Goal: Task Accomplishment & Management: Complete application form

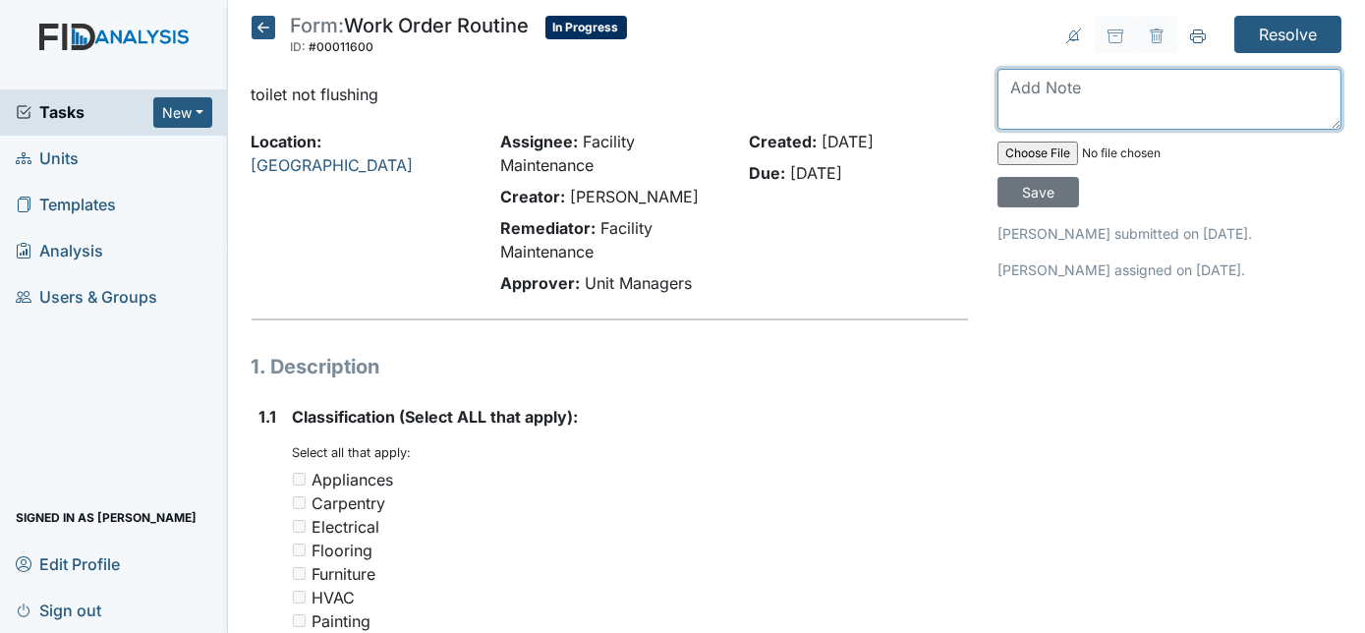
click at [1151, 73] on textarea at bounding box center [1169, 99] width 344 height 61
type textarea "toilet needed more water pressure fixed now"
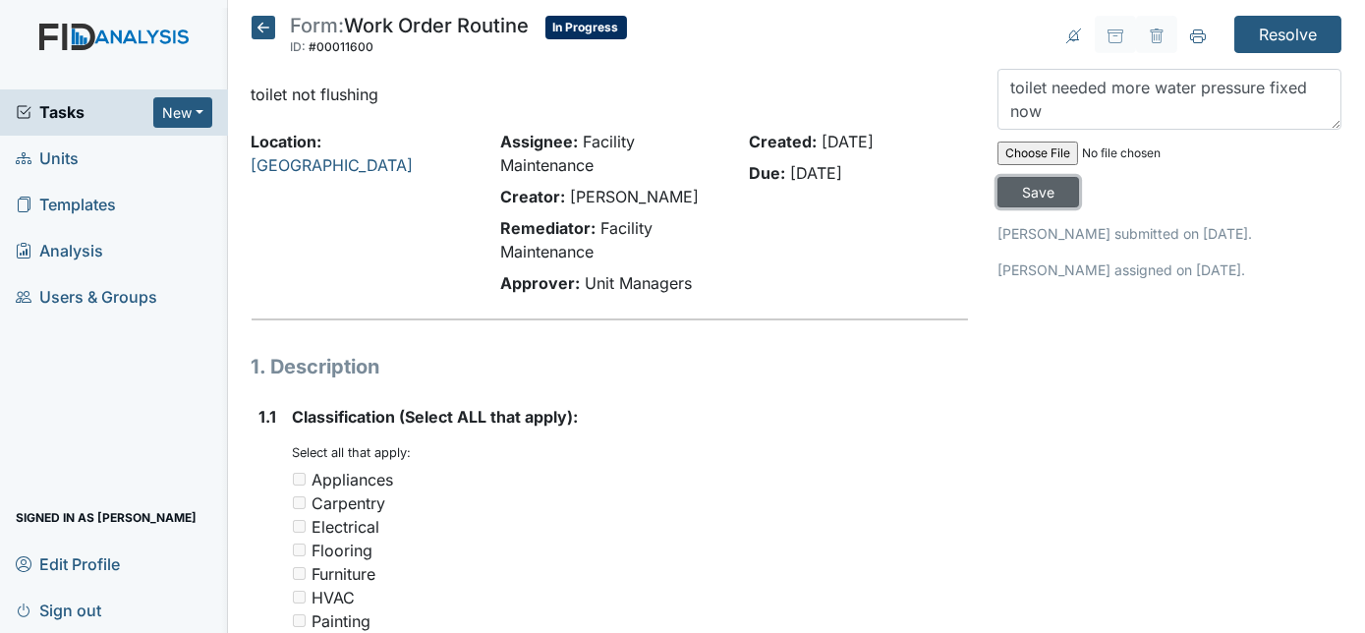
click at [1079, 177] on input "Save" at bounding box center [1038, 192] width 82 height 30
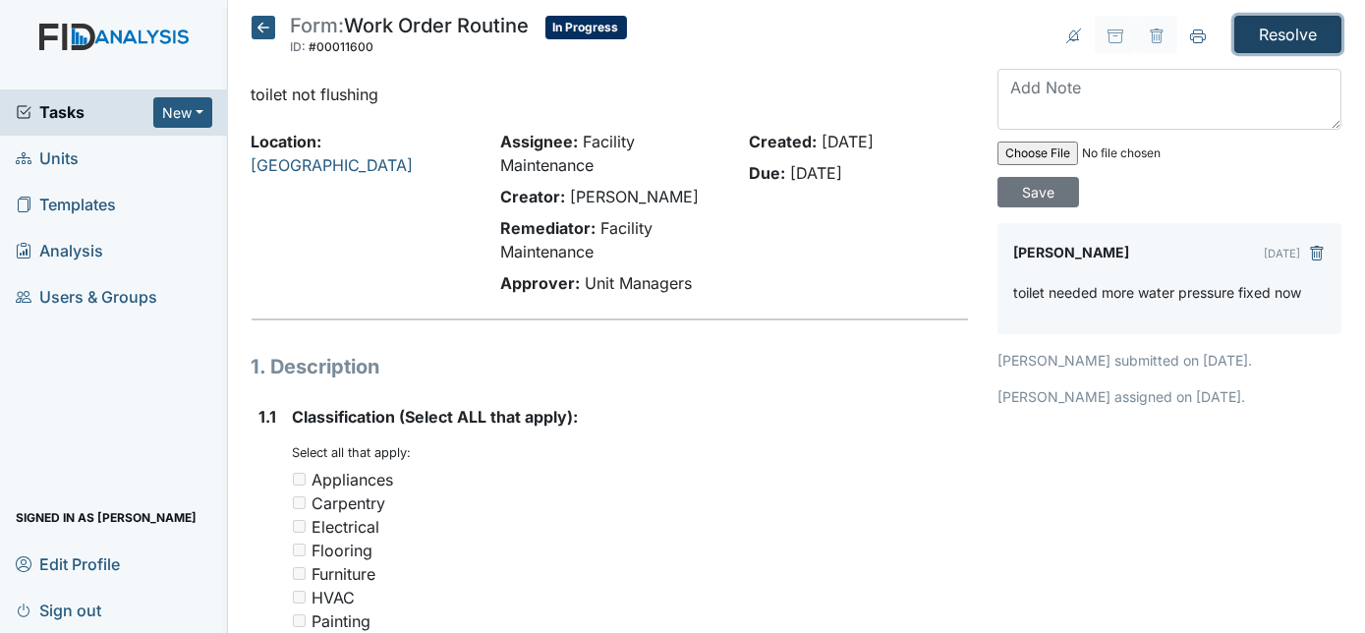
click at [1264, 27] on input "Resolve" at bounding box center [1287, 34] width 107 height 37
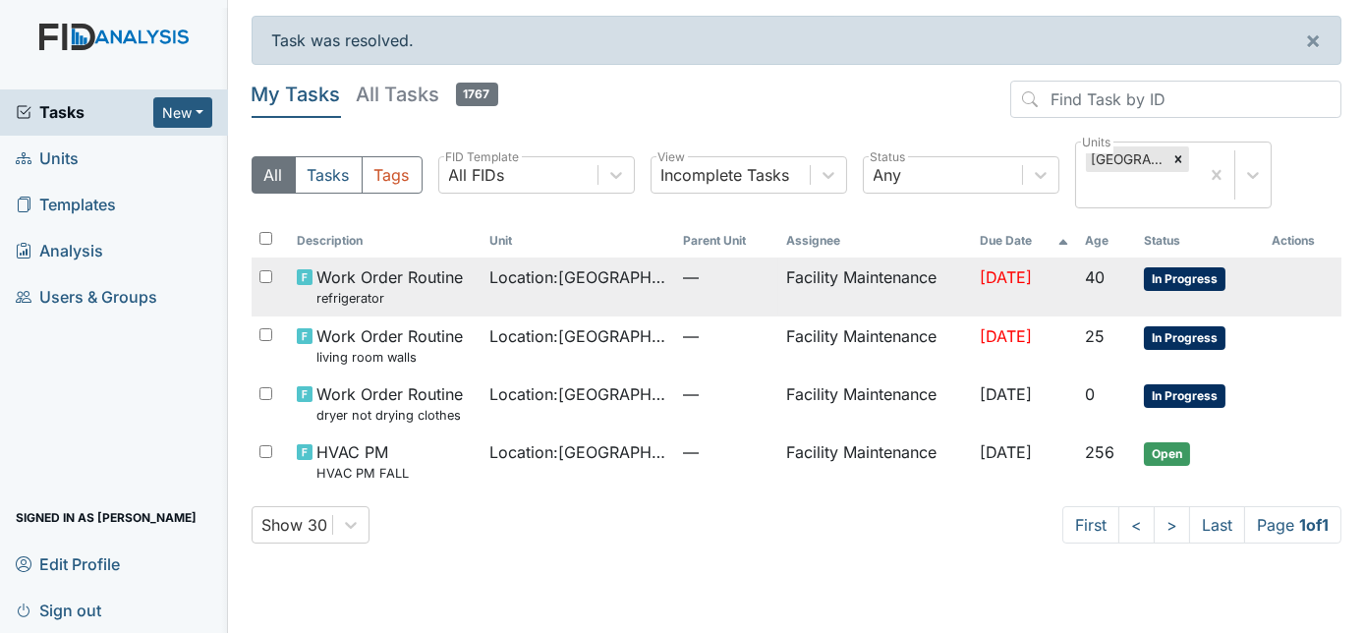
click at [645, 276] on span "Location : [GEOGRAPHIC_DATA]" at bounding box center [579, 277] width 178 height 24
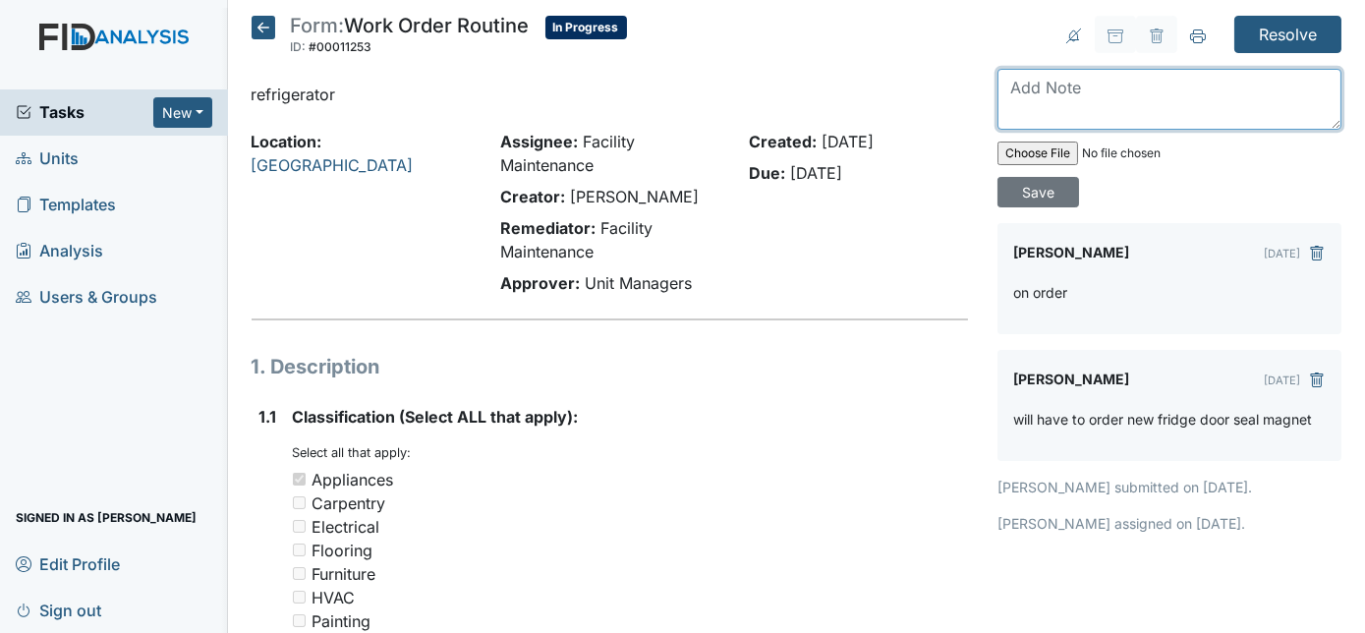
click at [1045, 84] on textarea at bounding box center [1169, 99] width 344 height 61
type textarea "fridge seal is installed"
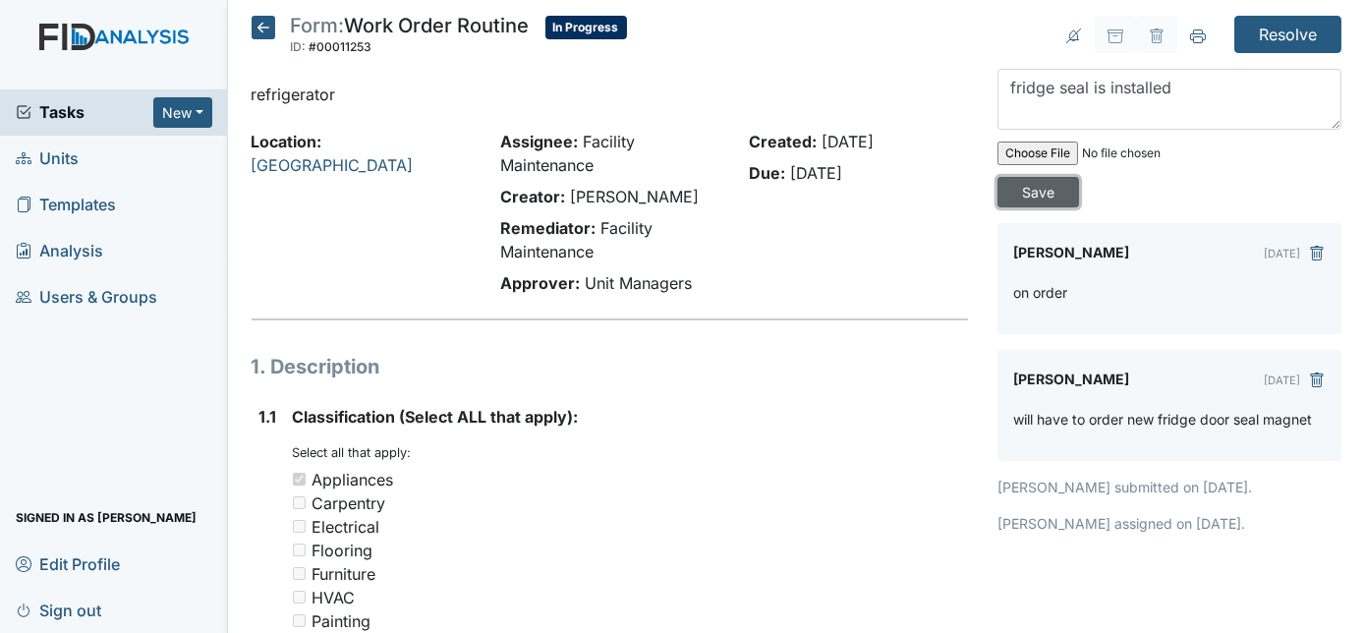
click at [1079, 177] on input "Save" at bounding box center [1038, 192] width 82 height 30
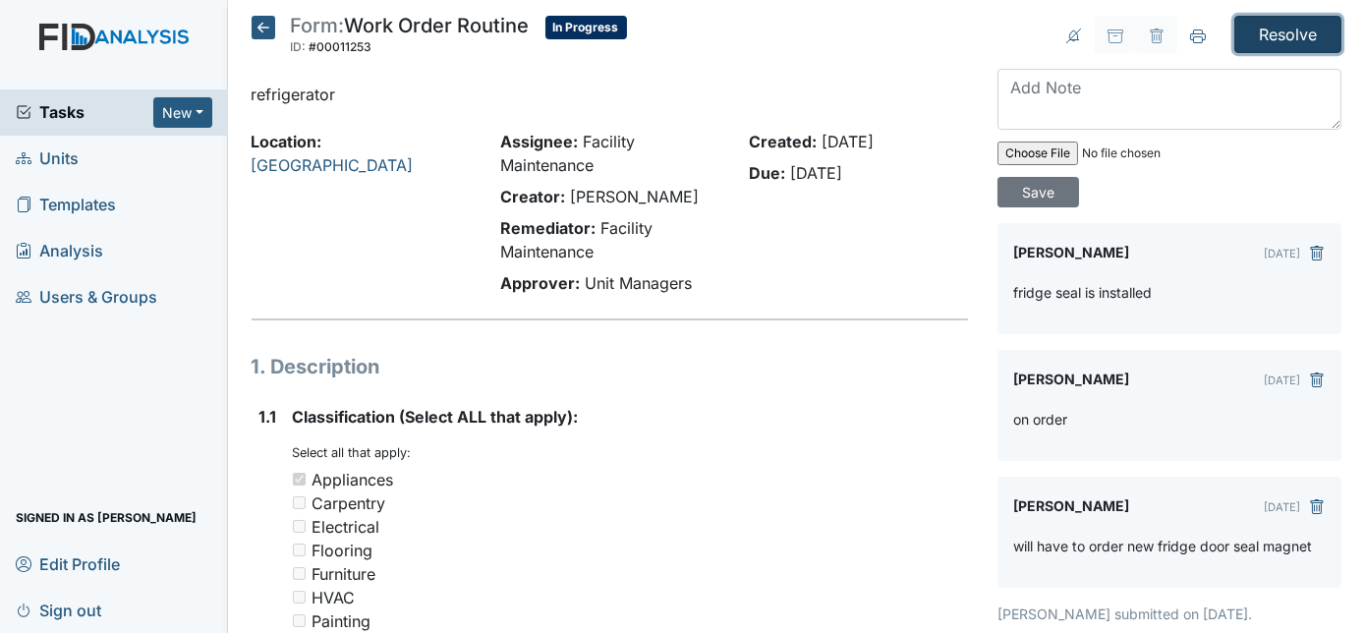
click at [1270, 47] on input "Resolve" at bounding box center [1287, 34] width 107 height 37
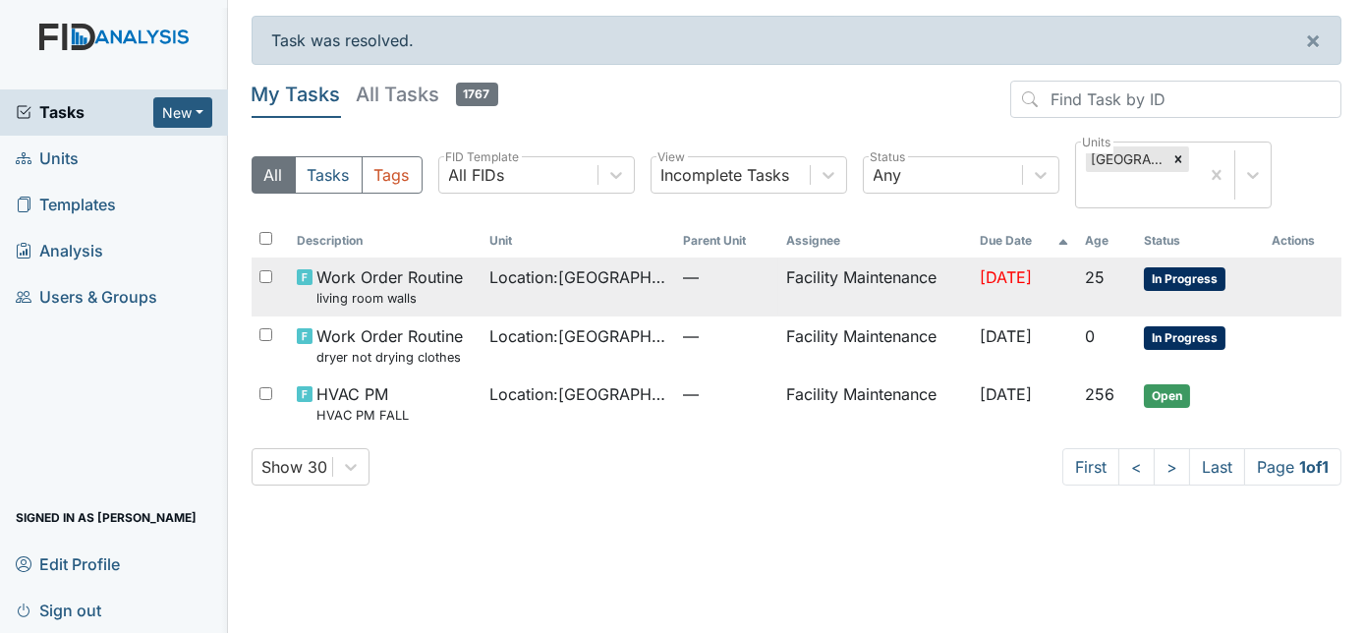
click at [707, 286] on span "—" at bounding box center [726, 277] width 87 height 24
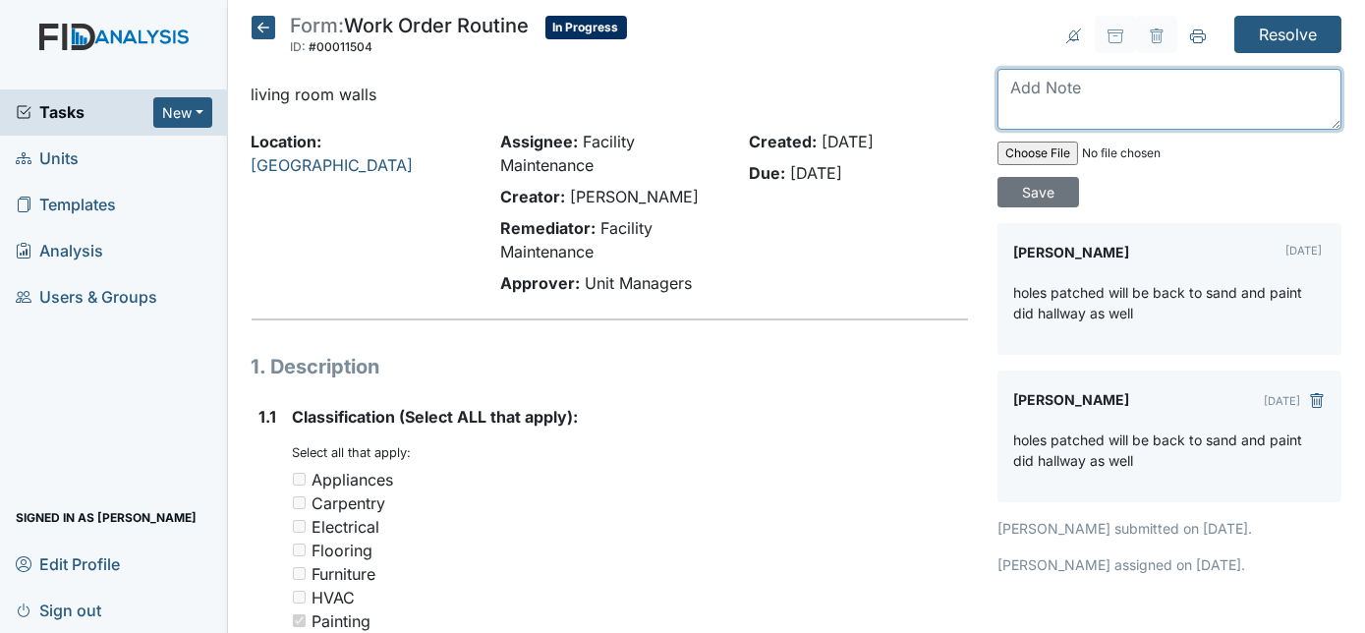
click at [1081, 89] on textarea at bounding box center [1169, 99] width 344 height 61
type textarea "holes painted and patched"
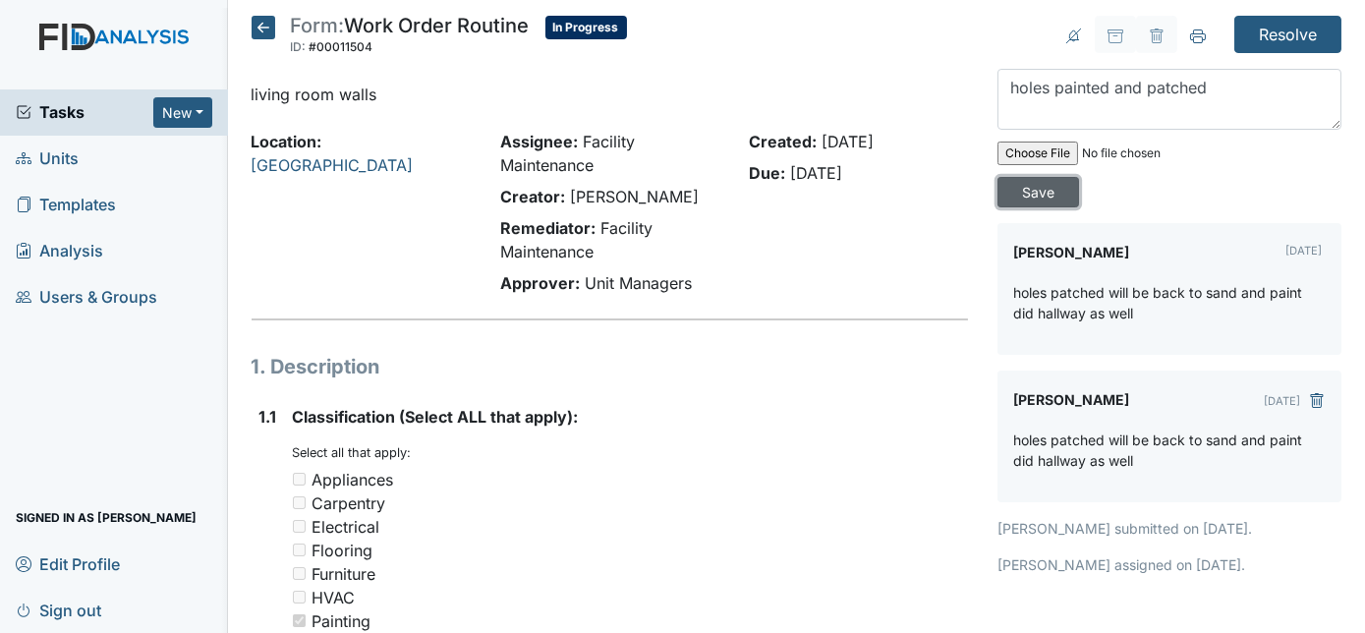
click at [1079, 177] on input "Save" at bounding box center [1038, 192] width 82 height 30
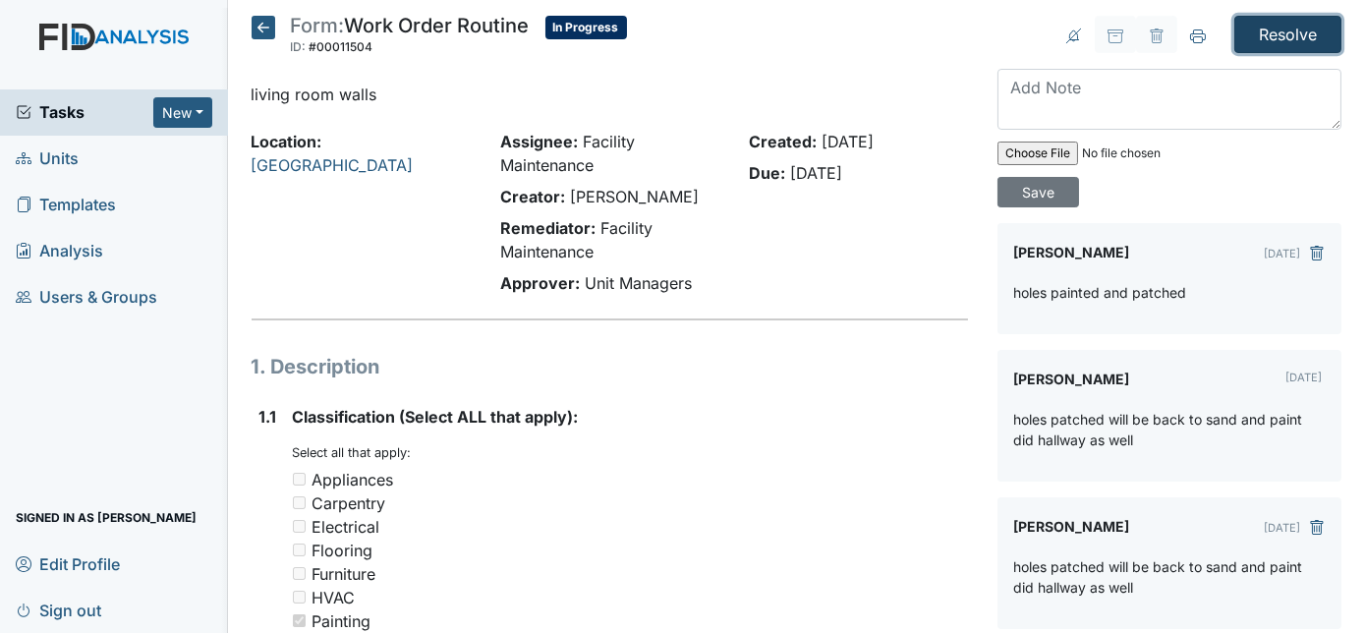
click at [1293, 31] on input "Resolve" at bounding box center [1287, 34] width 107 height 37
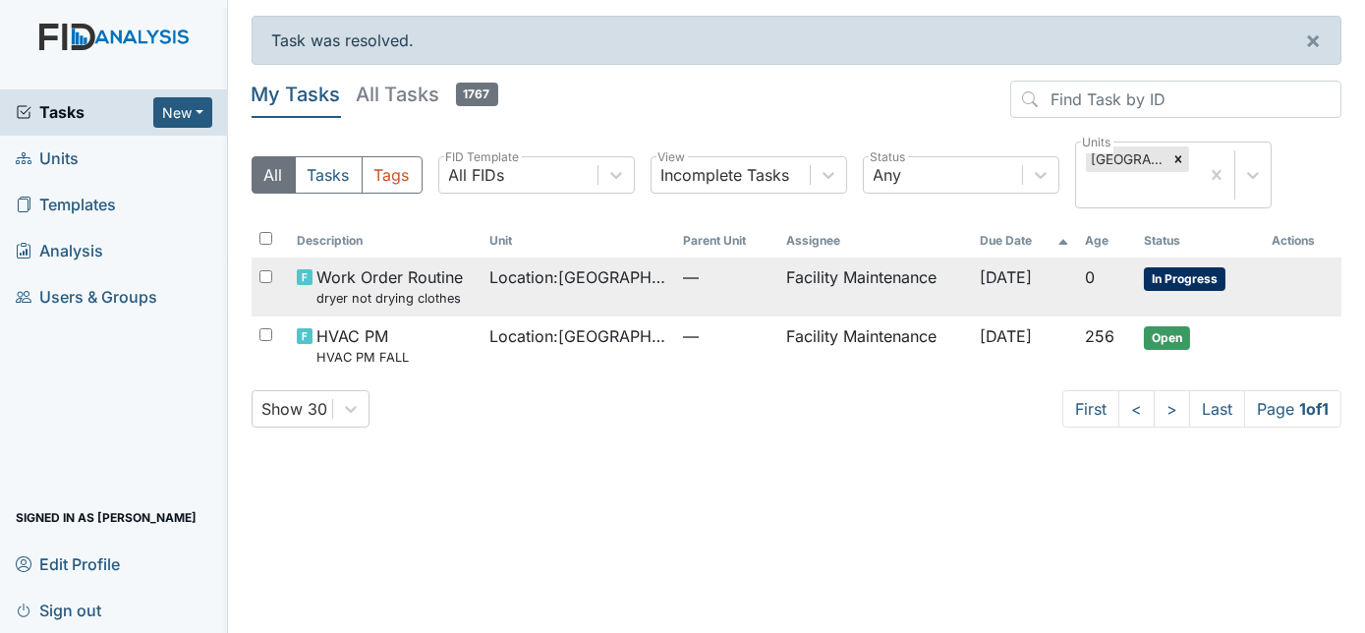
click at [837, 277] on td "Facility Maintenance" at bounding box center [875, 286] width 194 height 58
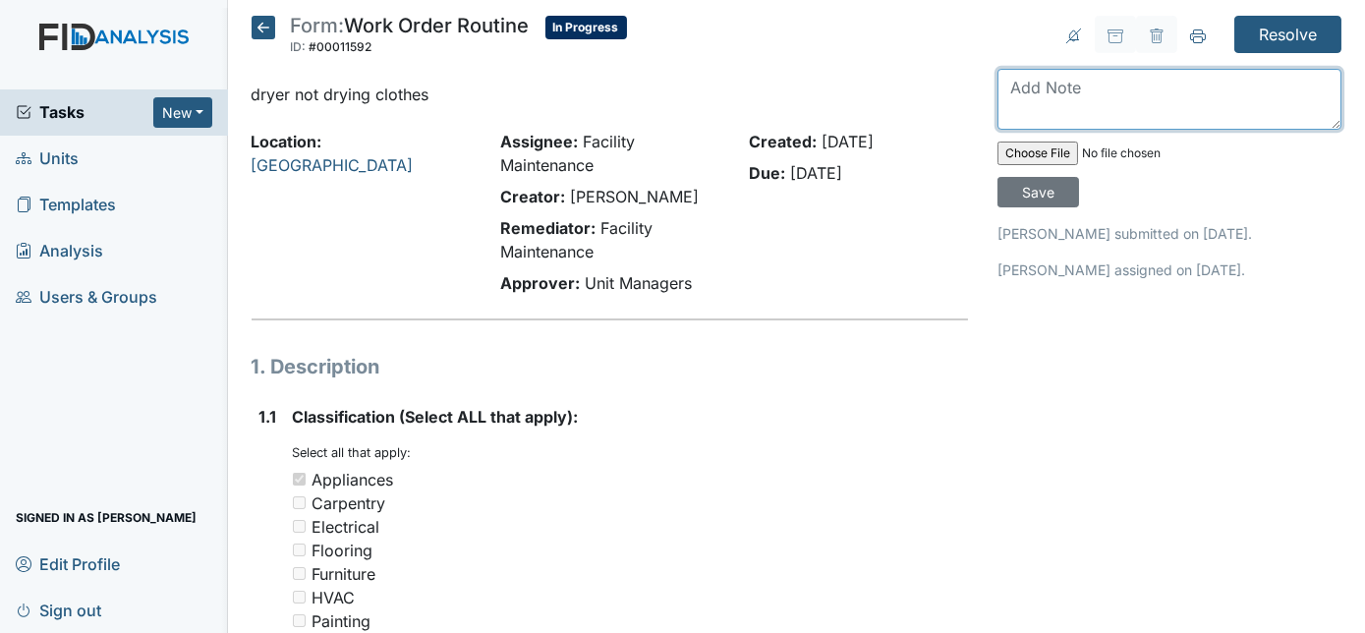
click at [1046, 112] on textarea at bounding box center [1169, 99] width 344 height 61
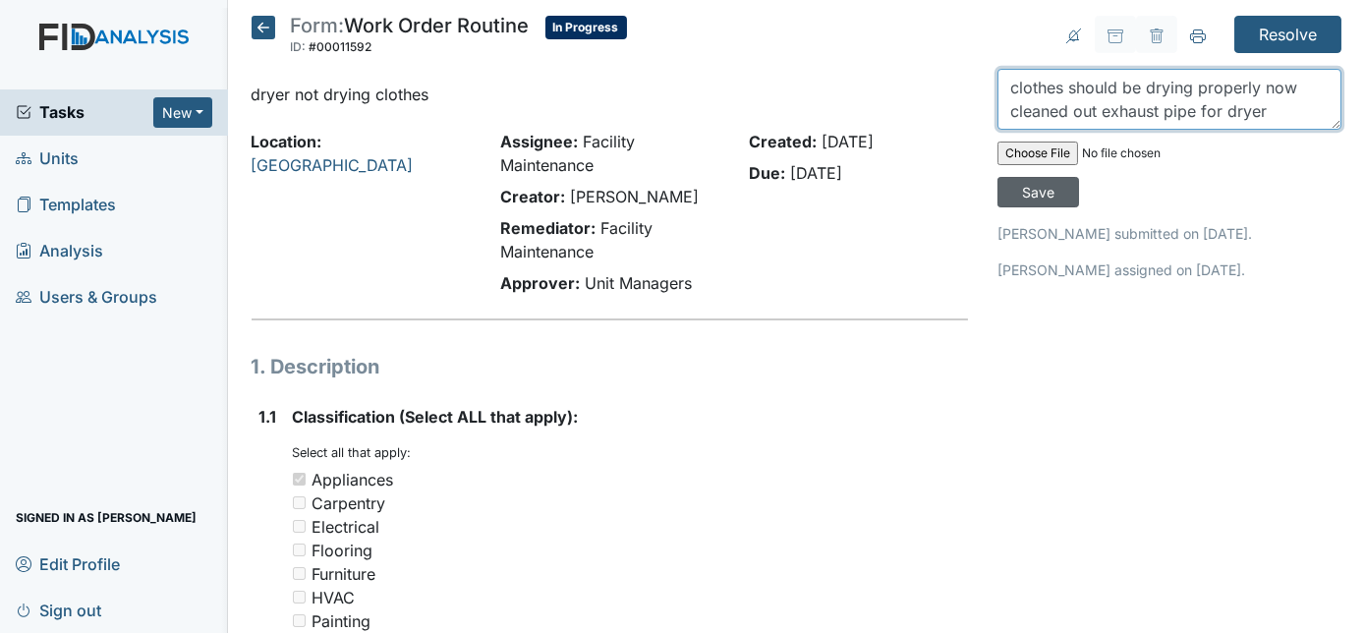
type textarea "clothes should be drying properly now cleaned out exhaust pipe for dryer"
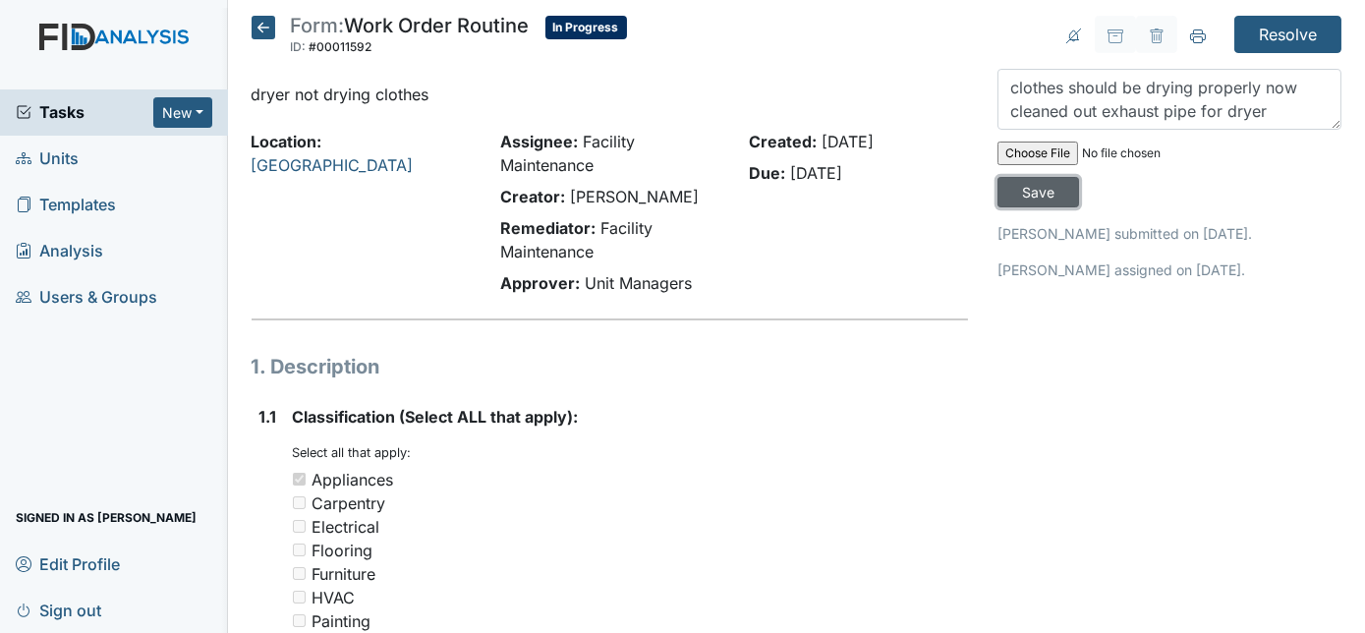
click at [1079, 177] on input "Save" at bounding box center [1038, 192] width 82 height 30
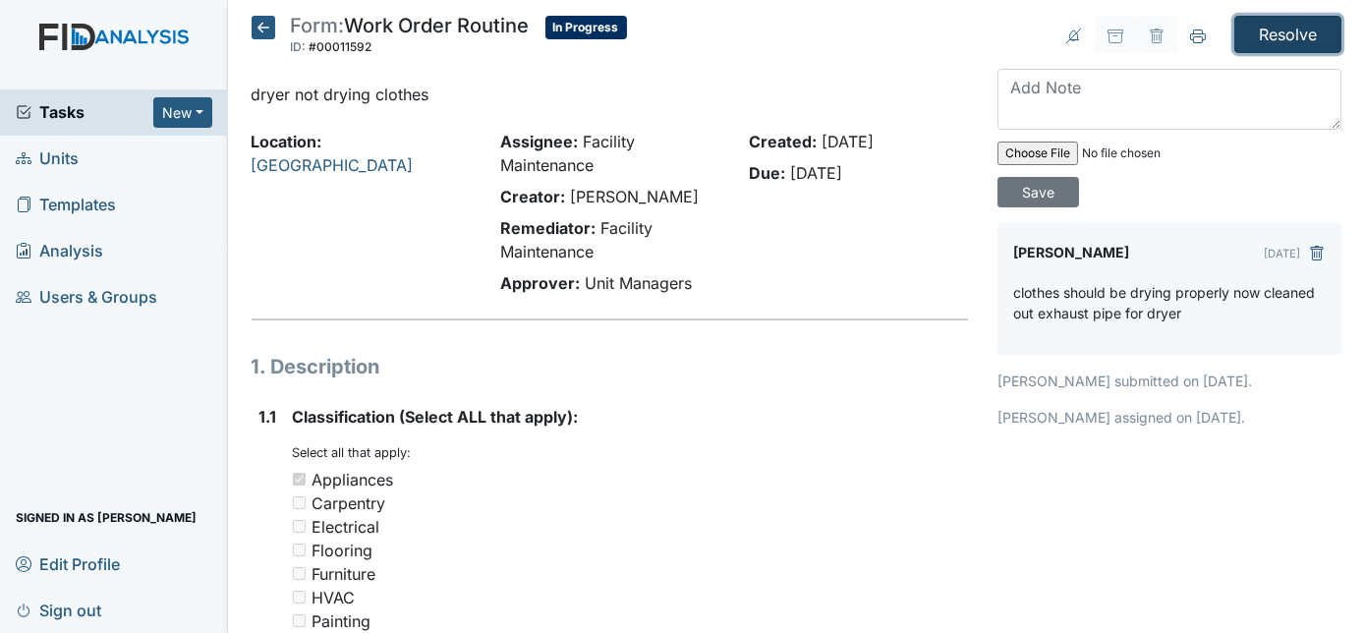
click at [1279, 30] on input "Resolve" at bounding box center [1287, 34] width 107 height 37
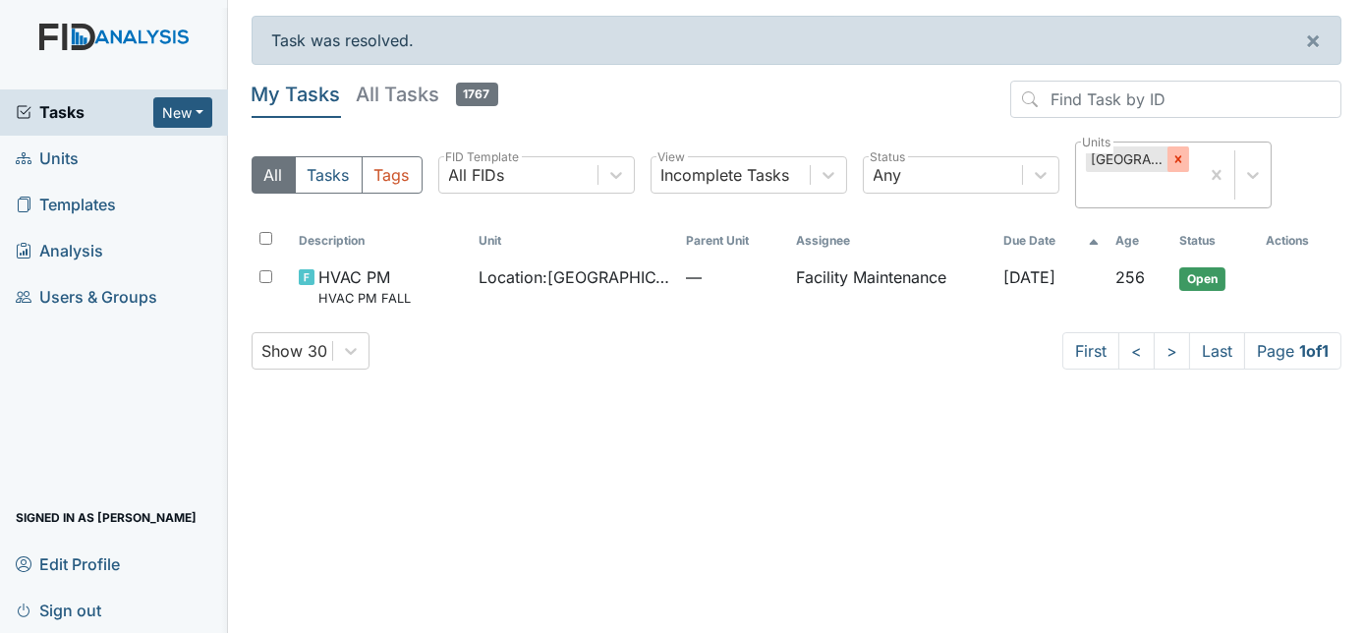
click at [1179, 161] on icon at bounding box center [1177, 159] width 7 height 7
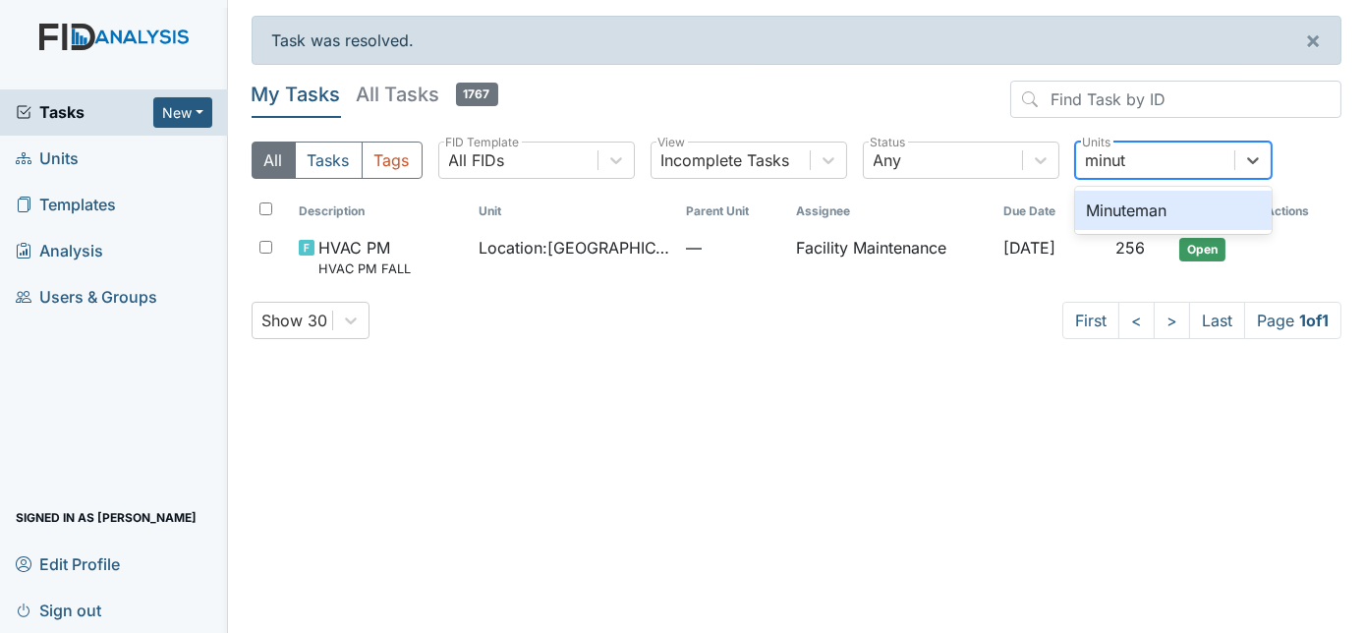
type input "minute"
click at [1155, 206] on div "Minuteman" at bounding box center [1173, 210] width 196 height 39
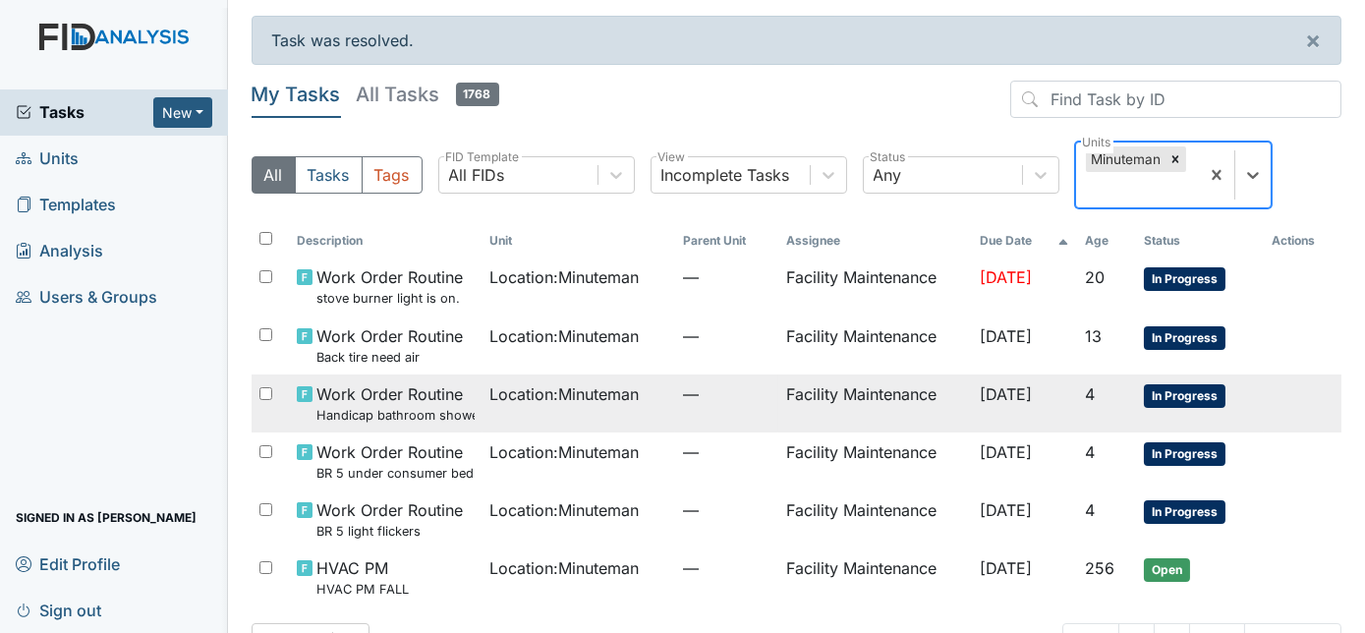
click at [778, 409] on td "Facility Maintenance" at bounding box center [875, 403] width 194 height 58
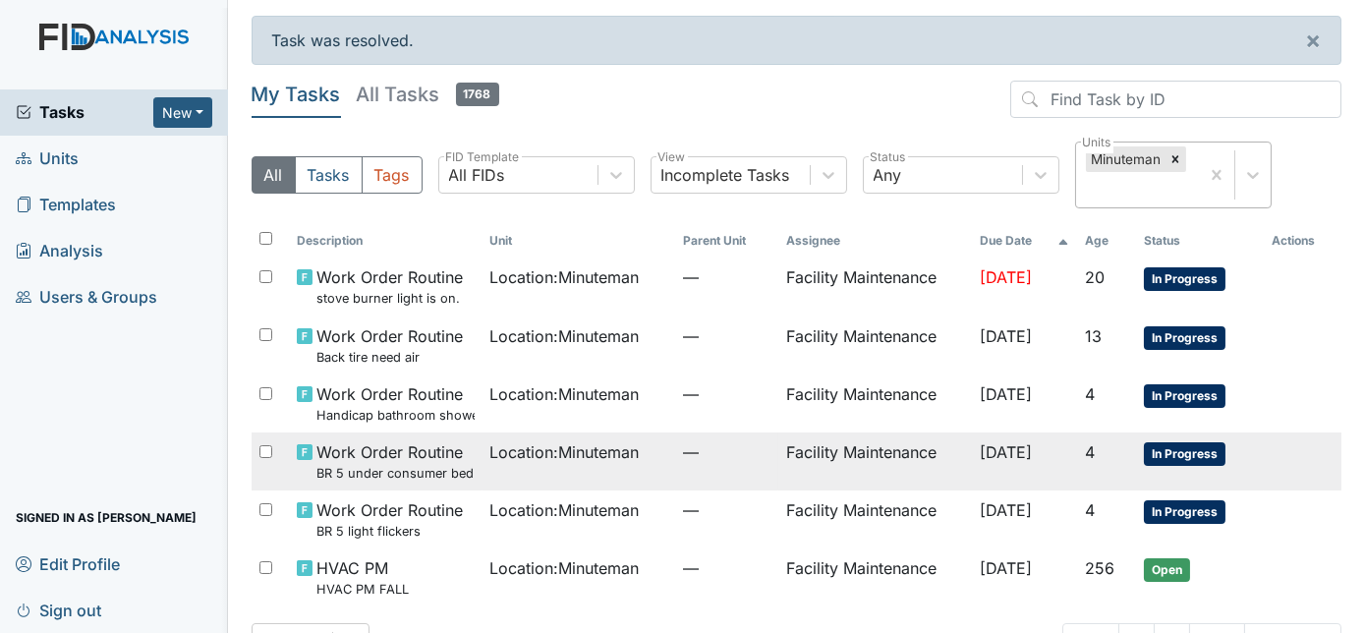
click at [589, 476] on td "Location : Minuteman" at bounding box center [579, 461] width 194 height 58
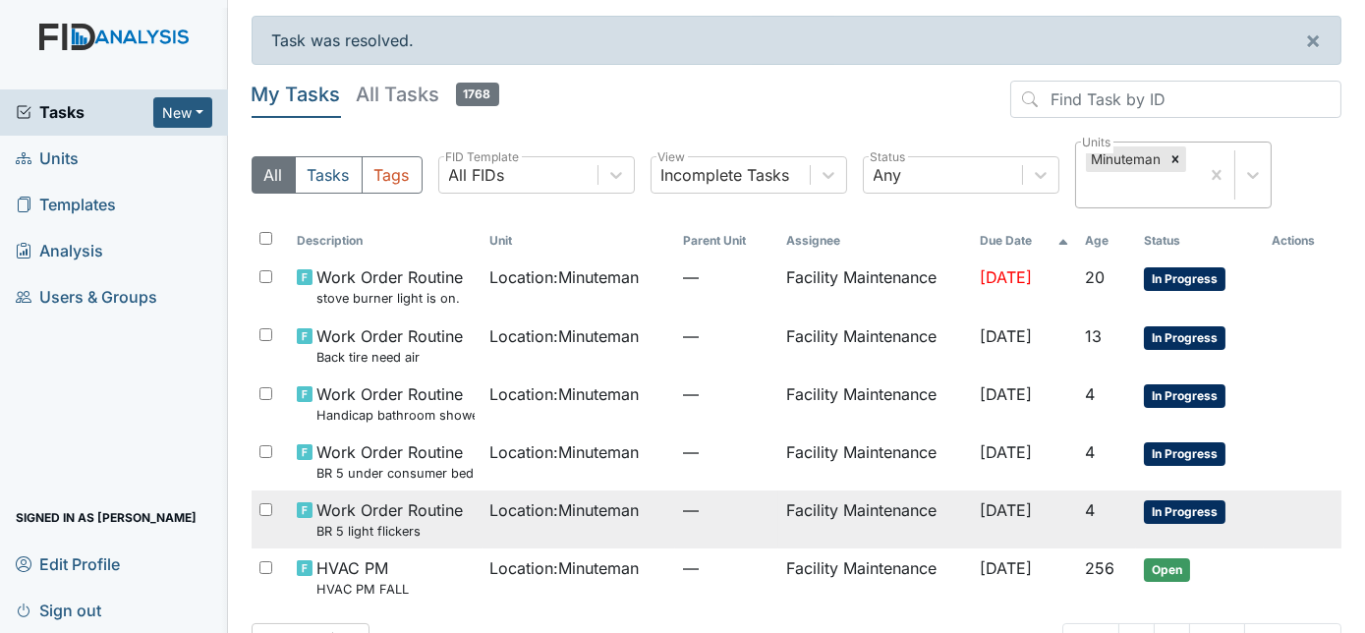
click at [524, 521] on td "Location : Minuteman" at bounding box center [579, 519] width 194 height 58
